Goal: Book appointment/travel/reservation

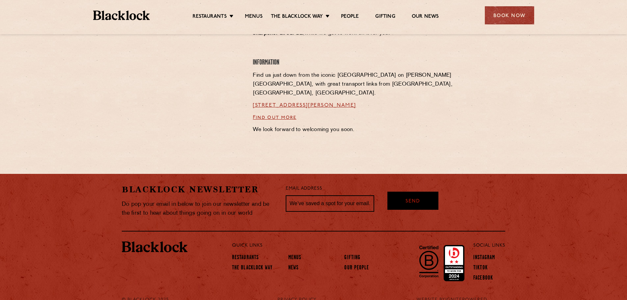
scroll to position [290, 0]
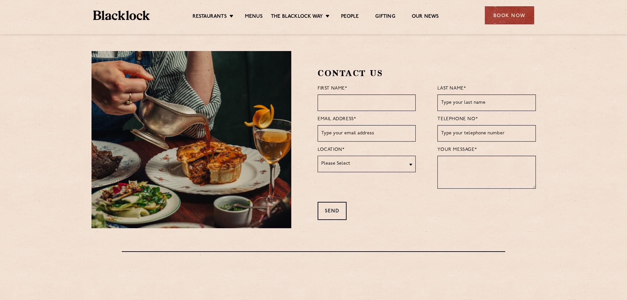
click at [349, 94] on input "text" at bounding box center [366, 102] width 98 height 16
type input "[PERSON_NAME]"
type input "[PERSON_NAME][EMAIL_ADDRESS][PERSON_NAME][DOMAIN_NAME]"
type input "9"
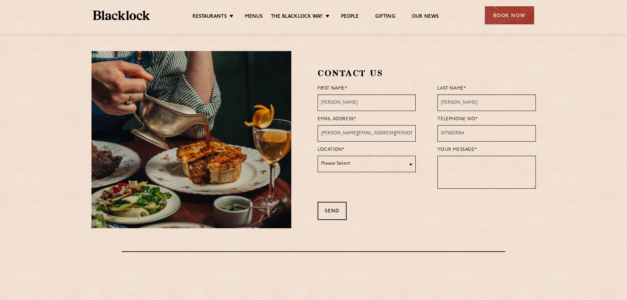
type input "07711837084"
click at [411, 167] on select "Please Select [GEOGRAPHIC_DATA] [GEOGRAPHIC_DATA] [GEOGRAPHIC_DATA] [GEOGRAPHIC…" at bounding box center [366, 164] width 98 height 16
select select "[GEOGRAPHIC_DATA]"
click at [317, 156] on select "Please Select [GEOGRAPHIC_DATA] [GEOGRAPHIC_DATA] [GEOGRAPHIC_DATA] [GEOGRAPHIC…" at bounding box center [366, 164] width 98 height 16
click at [463, 163] on textarea at bounding box center [486, 172] width 98 height 33
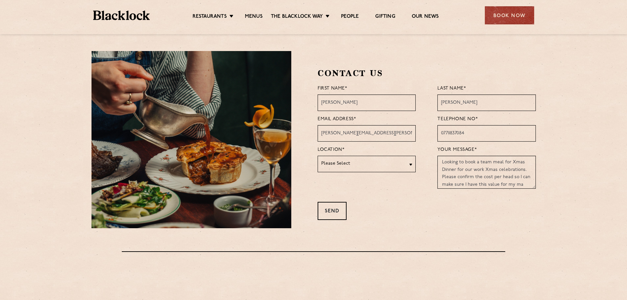
scroll to position [6, 0]
click at [516, 184] on textarea "Looking to book a team meal for Xmas Dinner for our work Xmas celebrations. Ple…" at bounding box center [486, 172] width 98 height 33
click at [492, 181] on textarea "Looking to book a team meal for Xmas Dinner for our work Xmas celebrations. Ple…" at bounding box center [486, 171] width 98 height 33
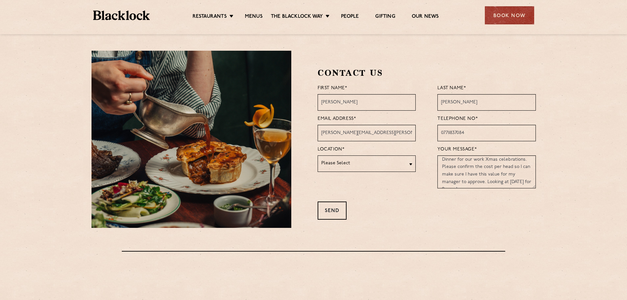
scroll to position [18, 0]
type textarea "Looking to book a team meal for Xmas Dinner for our work Xmas celebrations. Ple…"
click at [337, 206] on div "Send" at bounding box center [331, 210] width 29 height 18
